Goal: Task Accomplishment & Management: Use online tool/utility

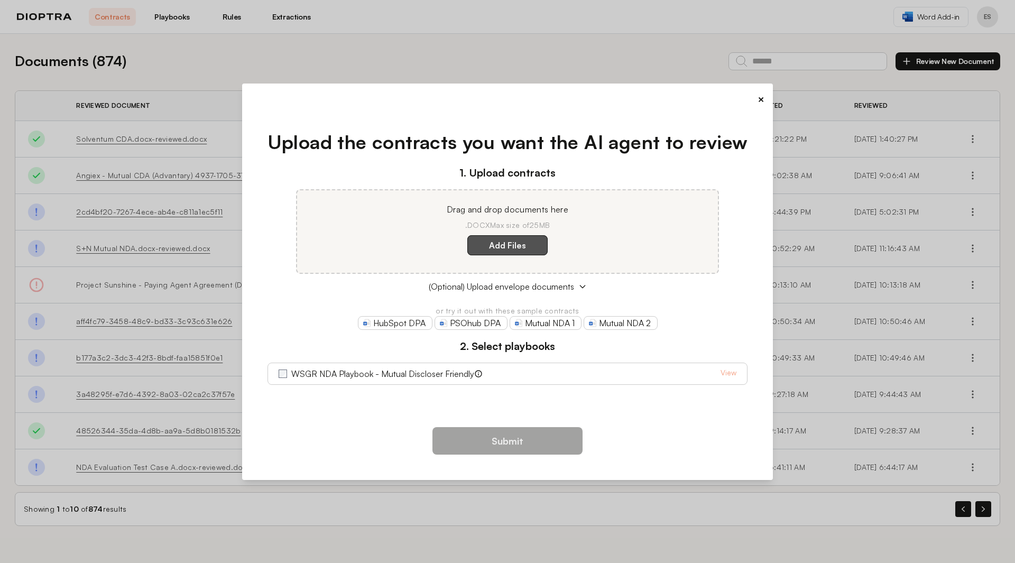
click at [502, 236] on label "Add Files" at bounding box center [507, 245] width 80 height 20
click at [0, 0] on here "Add Files" at bounding box center [0, 0] width 0 height 0
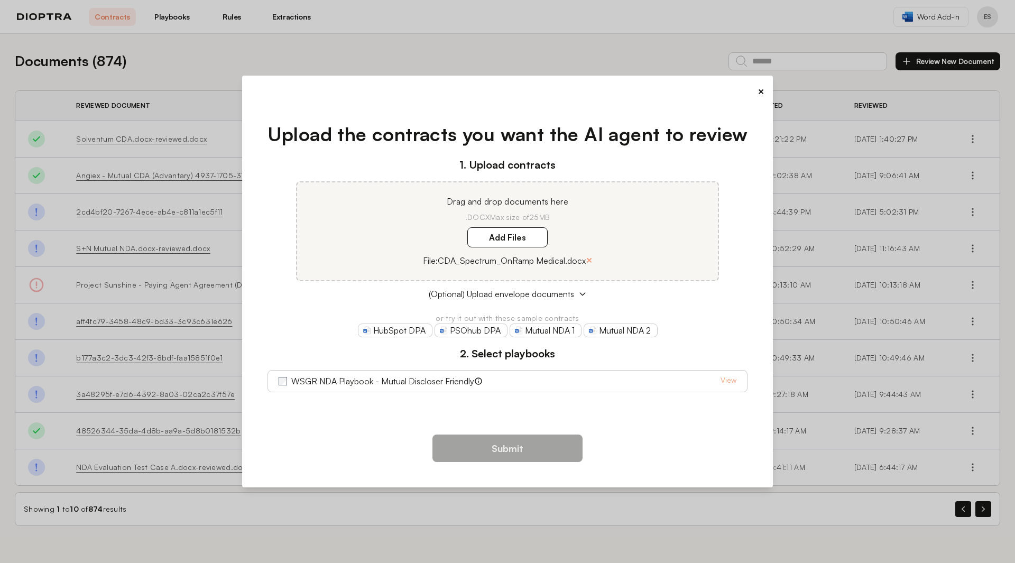
click at [356, 381] on label "WSGR NDA Playbook - Mutual Discloser Friendly" at bounding box center [382, 381] width 183 height 13
click at [512, 432] on div "Submit" at bounding box center [507, 452] width 514 height 53
click at [514, 441] on button "Submit" at bounding box center [507, 447] width 150 height 27
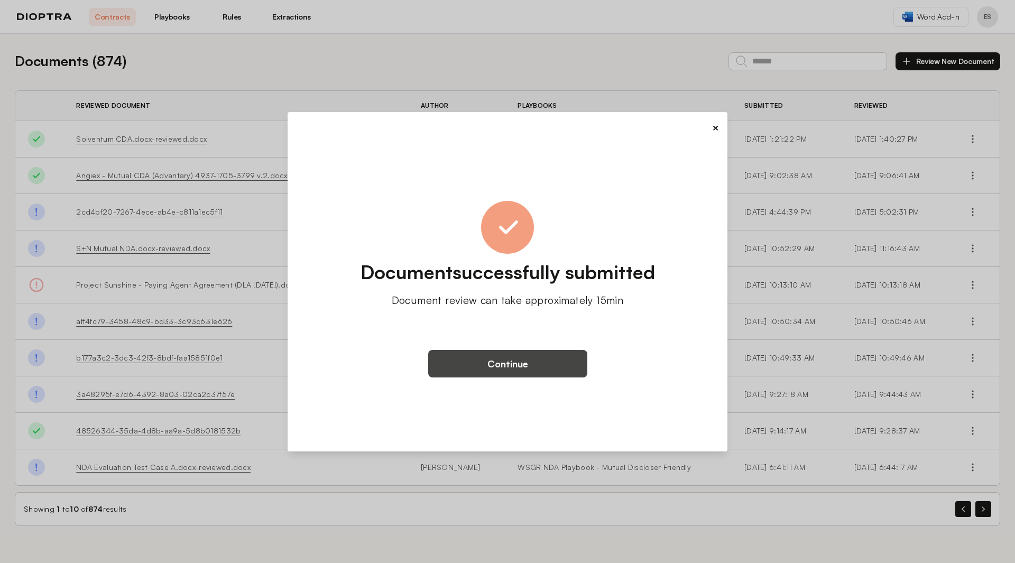
click at [536, 370] on button "Continue" at bounding box center [507, 363] width 159 height 27
